Goal: Find contact information: Find contact information

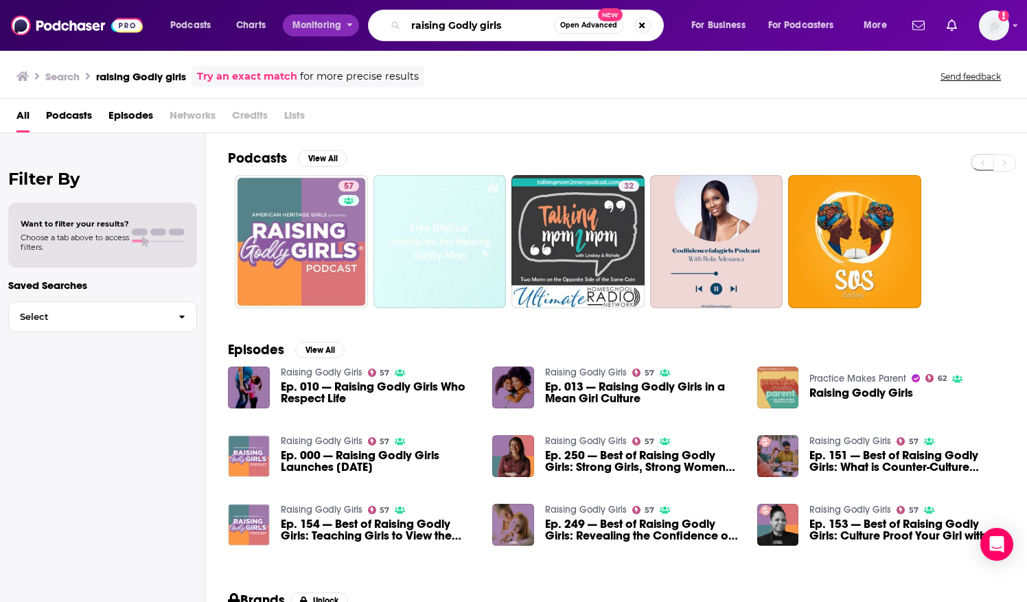
drag, startPoint x: 513, startPoint y: 25, endPoint x: 308, endPoint y: 22, distance: 205.3
click at [308, 22] on div "Podcasts Charts Monitoring raising Godly girls Open Advanced New For Business F…" at bounding box center [530, 26] width 739 height 32
type input "sister circle podcast"
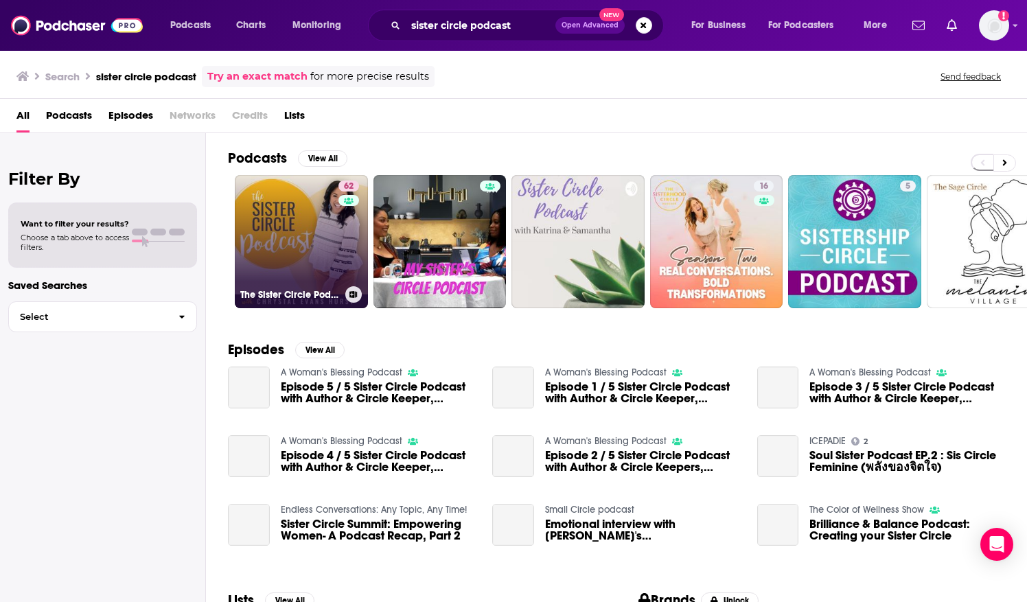
click at [279, 213] on link "62 The Sister Circle Podcast" at bounding box center [301, 241] width 133 height 133
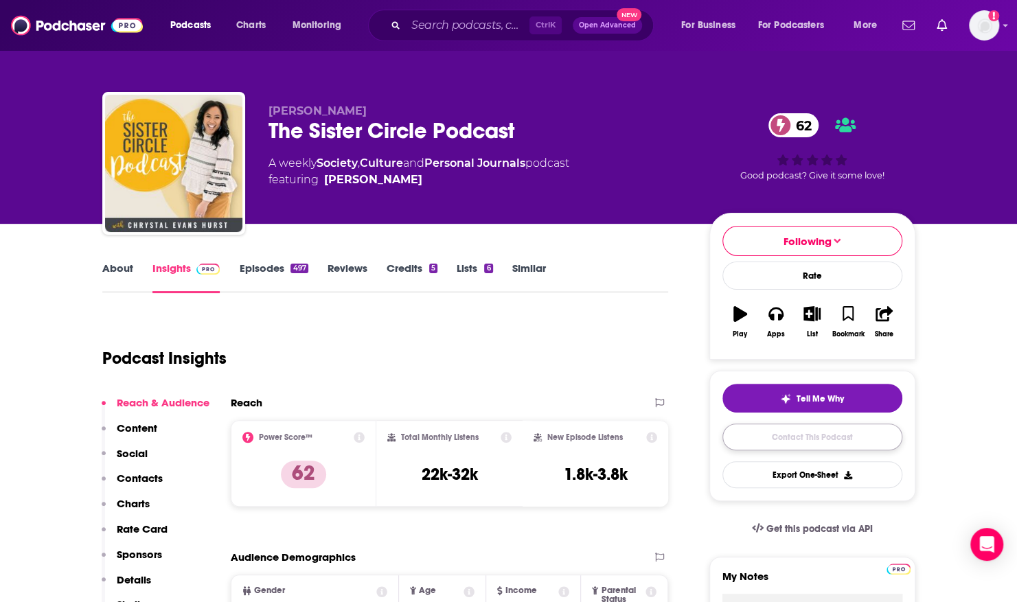
click at [741, 434] on link "Contact This Podcast" at bounding box center [812, 437] width 180 height 27
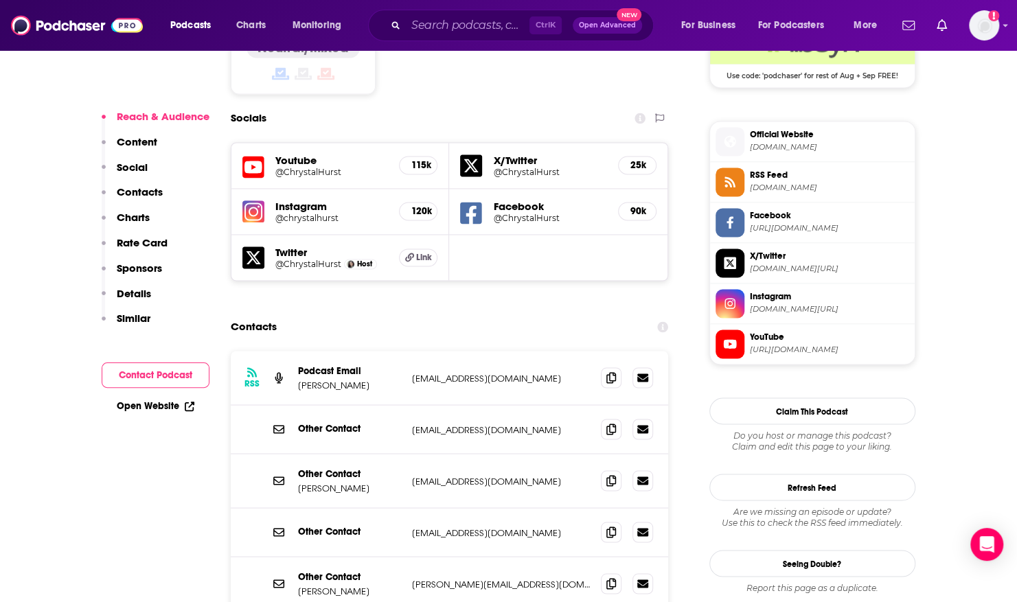
scroll to position [1127, 0]
